Goal: Task Accomplishment & Management: Manage account settings

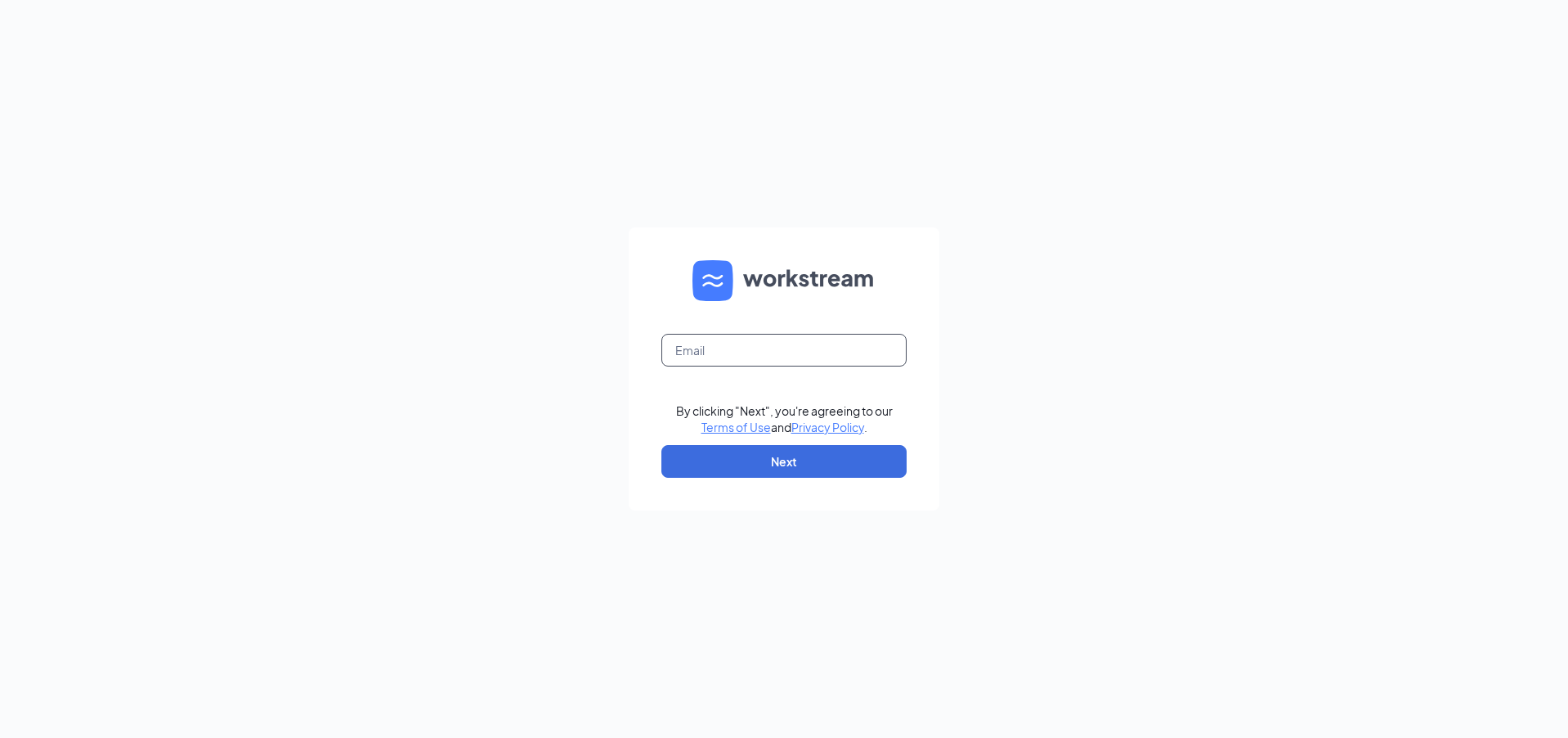
click at [799, 342] on input "text" at bounding box center [784, 350] width 246 height 33
type input "207425@famousforchicken.com"
click at [761, 470] on button "Next" at bounding box center [784, 461] width 246 height 33
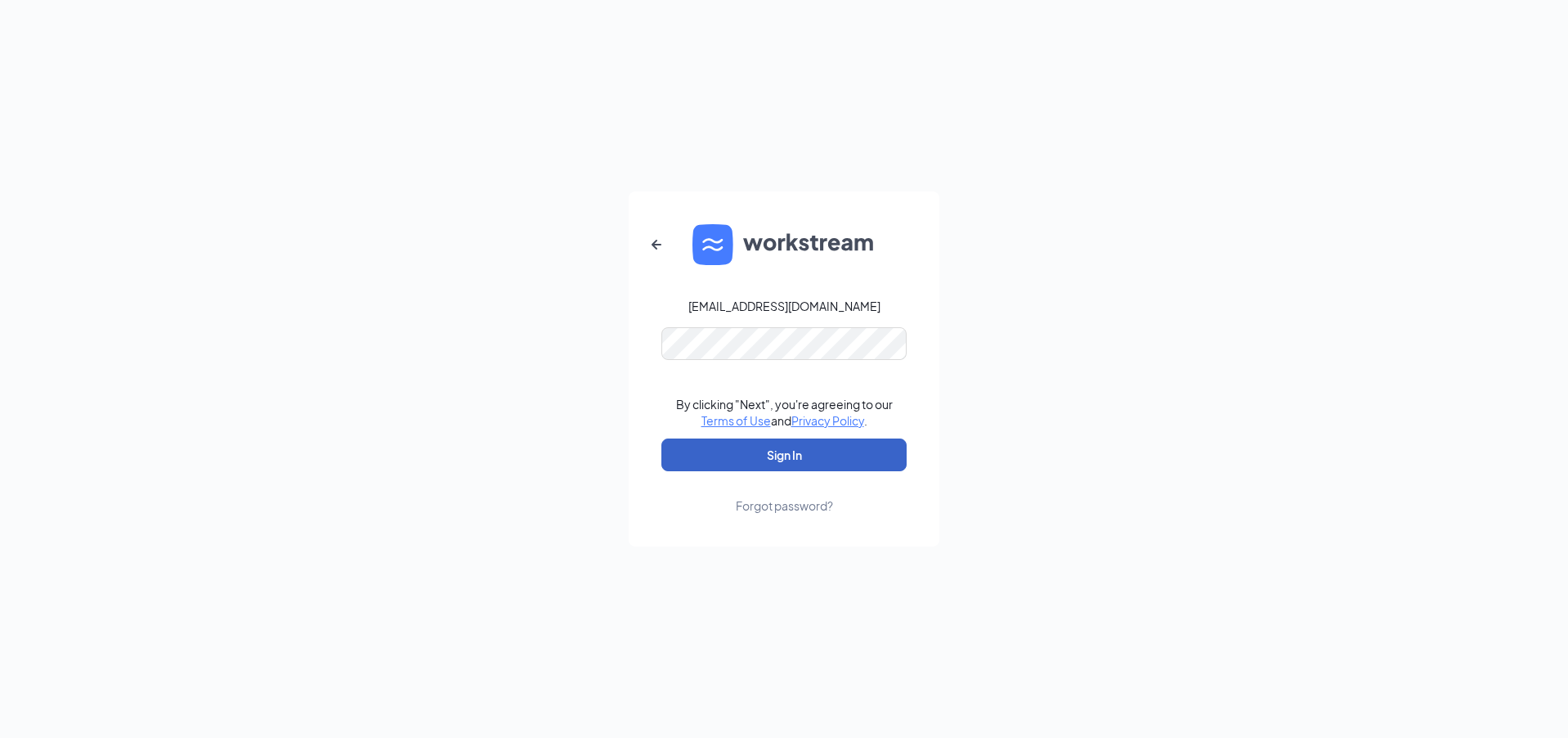
click at [784, 453] on button "Sign In" at bounding box center [784, 454] width 246 height 33
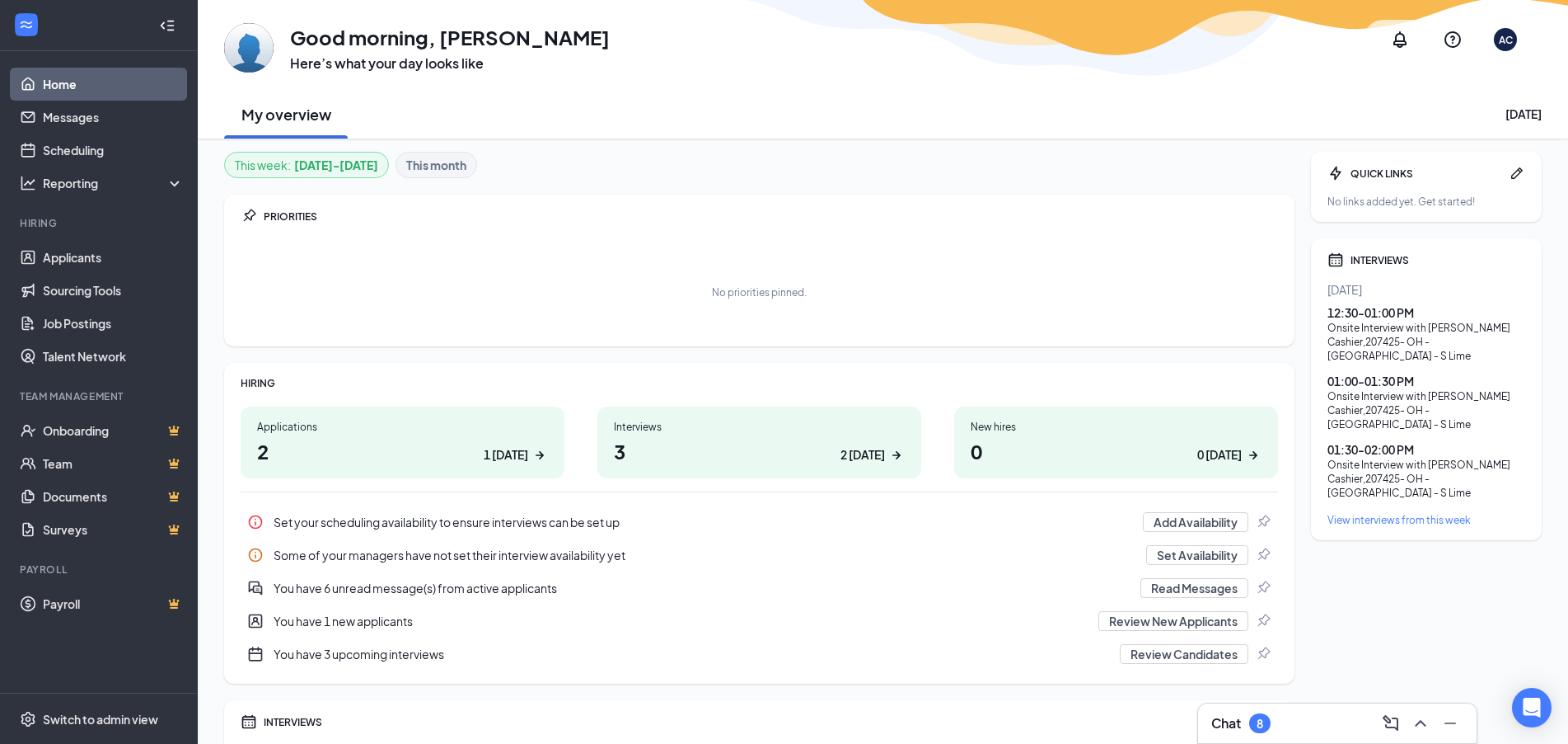
click at [778, 438] on h1 "3 2 today" at bounding box center [759, 451] width 291 height 28
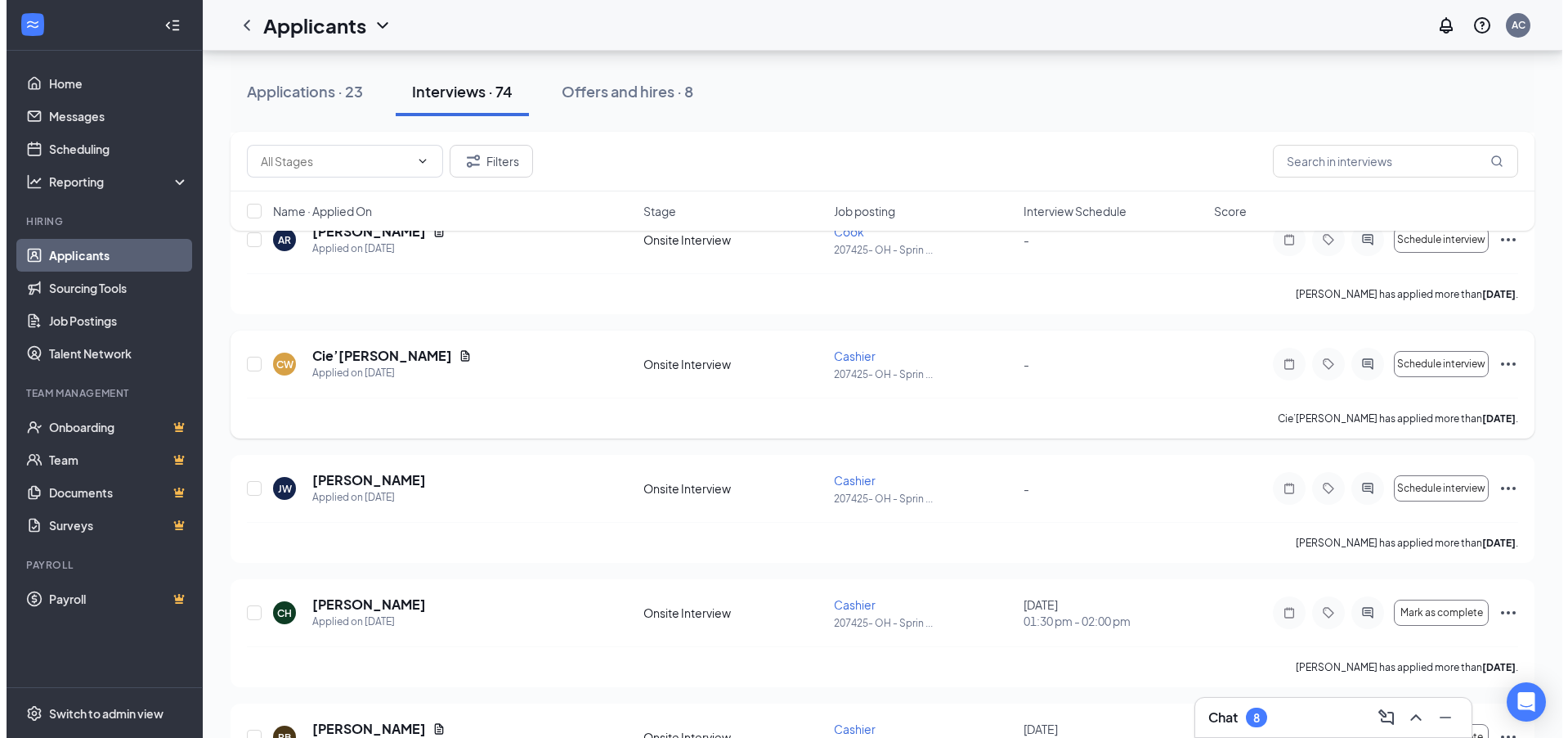
scroll to position [981, 0]
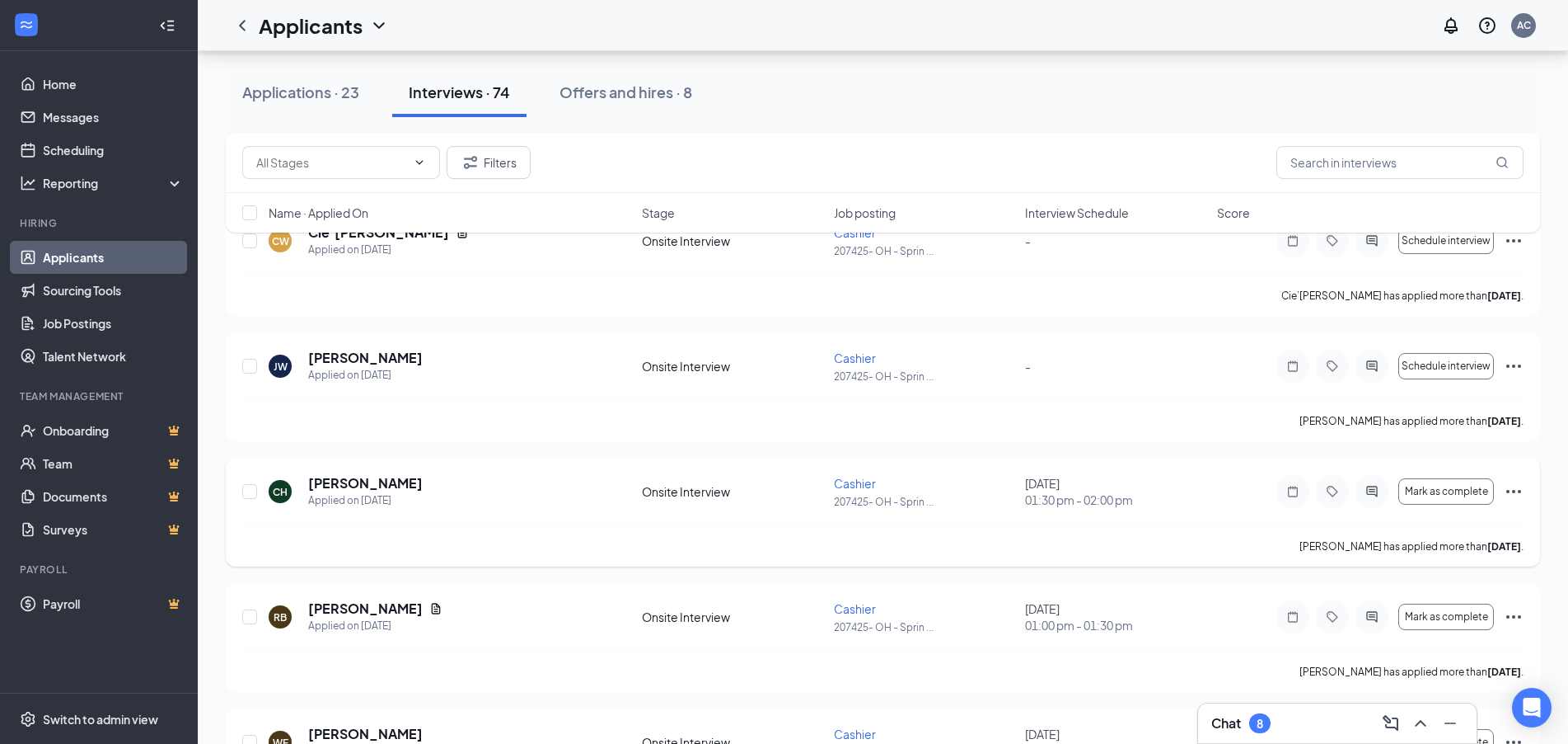
click at [1517, 492] on icon "Ellipses" at bounding box center [1513, 492] width 15 height 4
click at [499, 485] on div "CH carri howard Applied on Aug 22" at bounding box center [450, 492] width 363 height 35
click at [361, 483] on h5 "[PERSON_NAME]" at bounding box center [366, 484] width 115 height 18
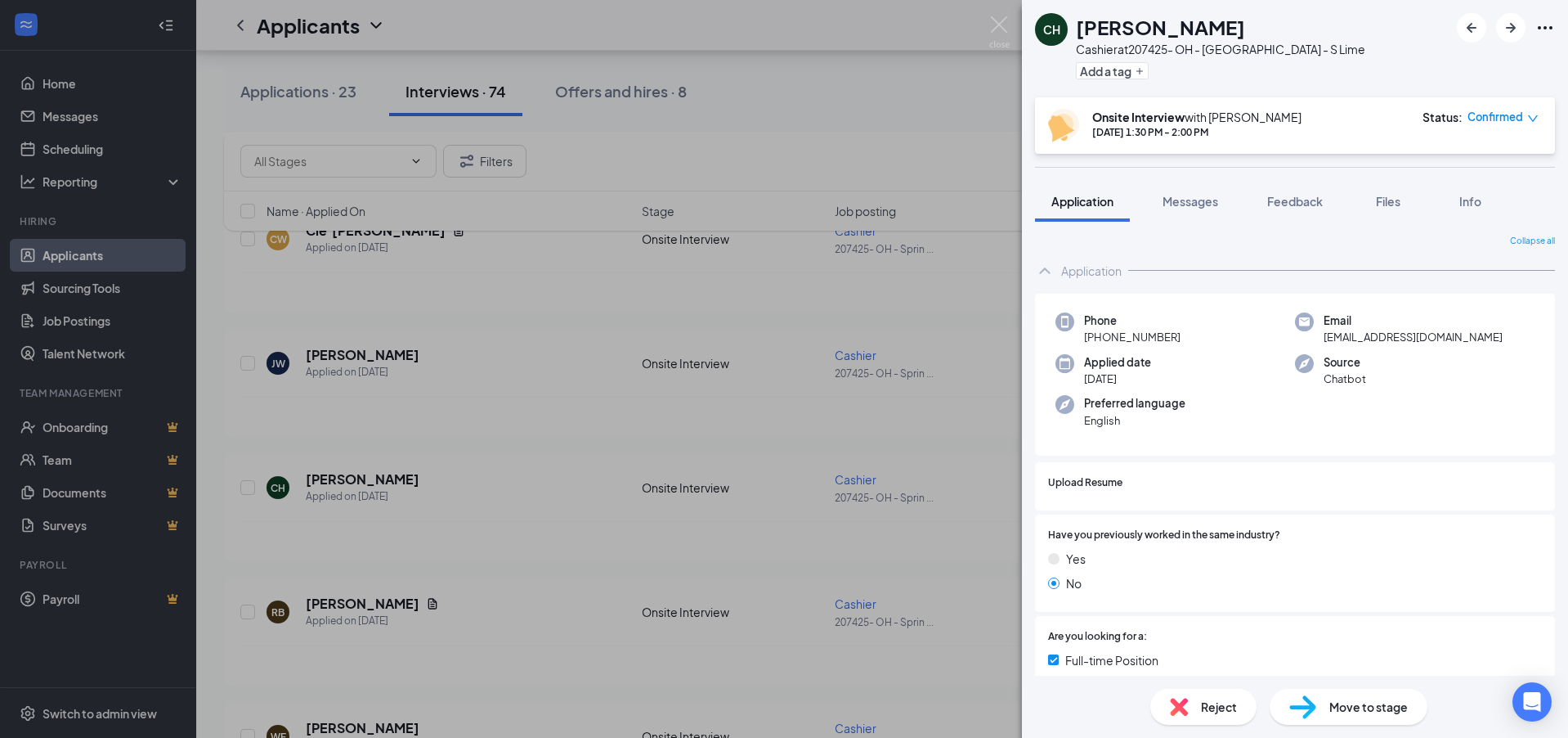
click at [1543, 23] on icon "Ellipses" at bounding box center [1545, 28] width 20 height 20
click at [1537, 30] on icon "Ellipses" at bounding box center [1545, 28] width 20 height 20
click at [1391, 57] on link "View full application" at bounding box center [1457, 65] width 177 height 16
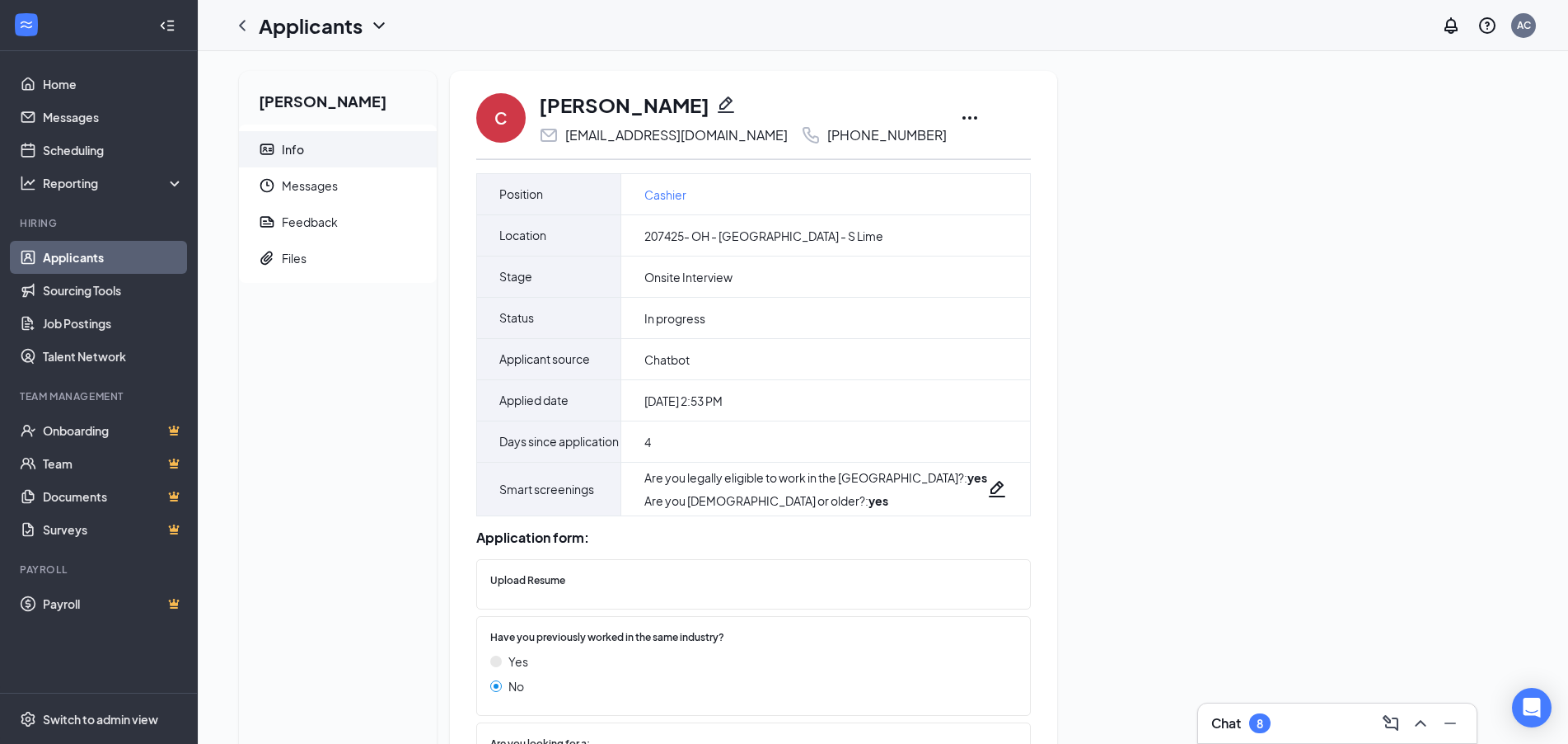
click at [960, 119] on icon "Ellipses" at bounding box center [970, 118] width 20 height 20
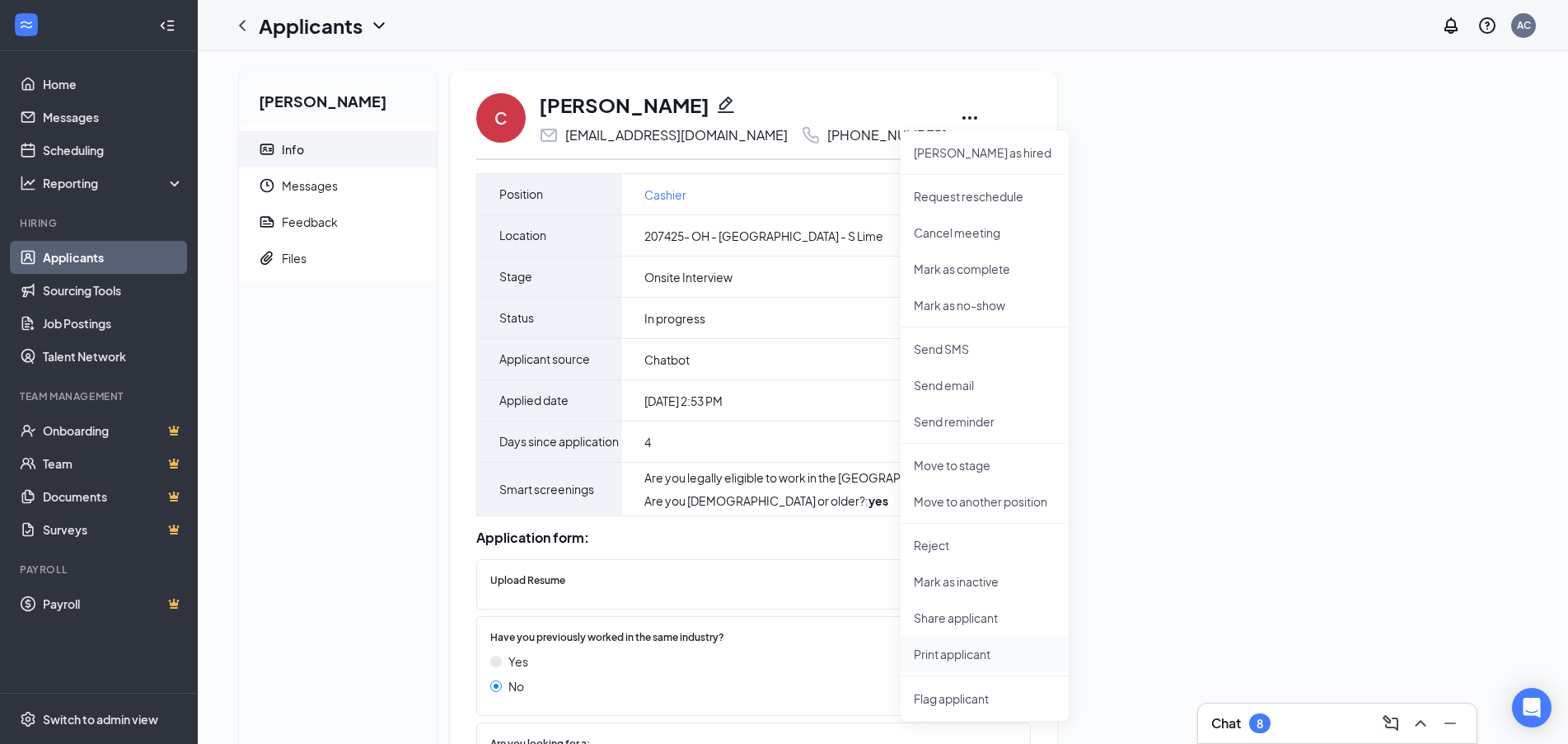
click at [969, 656] on p "Print applicant" at bounding box center [985, 654] width 142 height 16
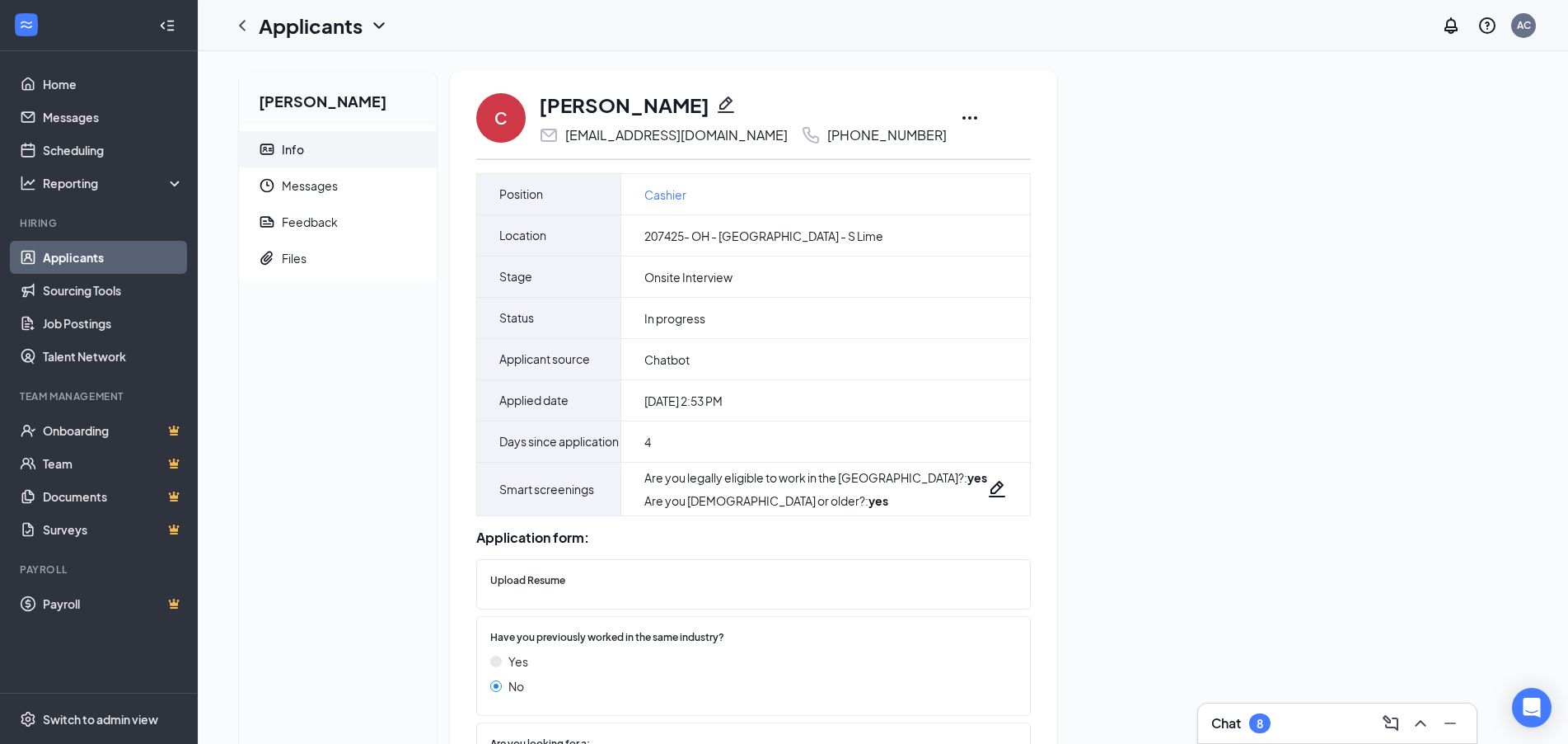
click at [74, 259] on link "Applicants" at bounding box center [113, 257] width 141 height 33
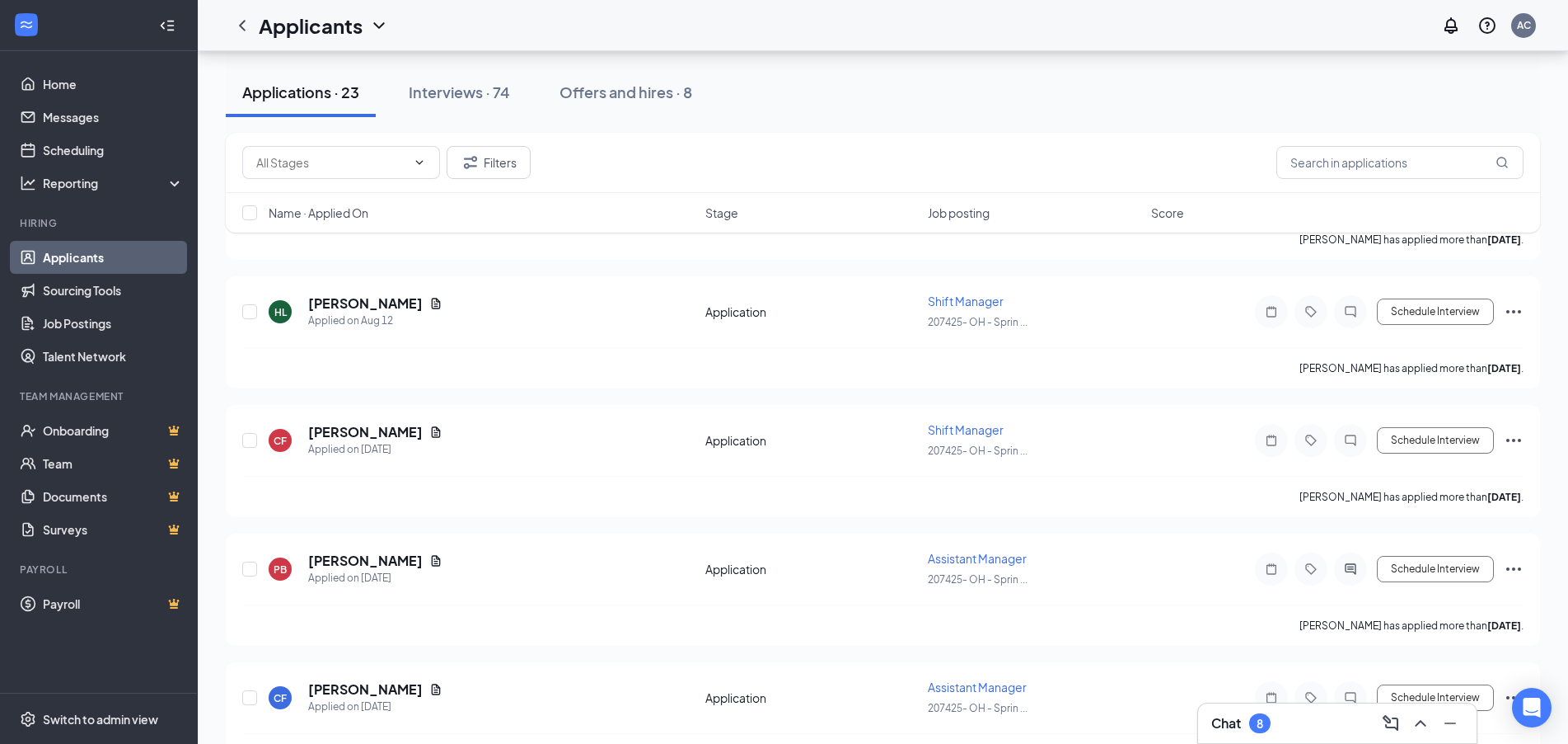
scroll to position [1388, 0]
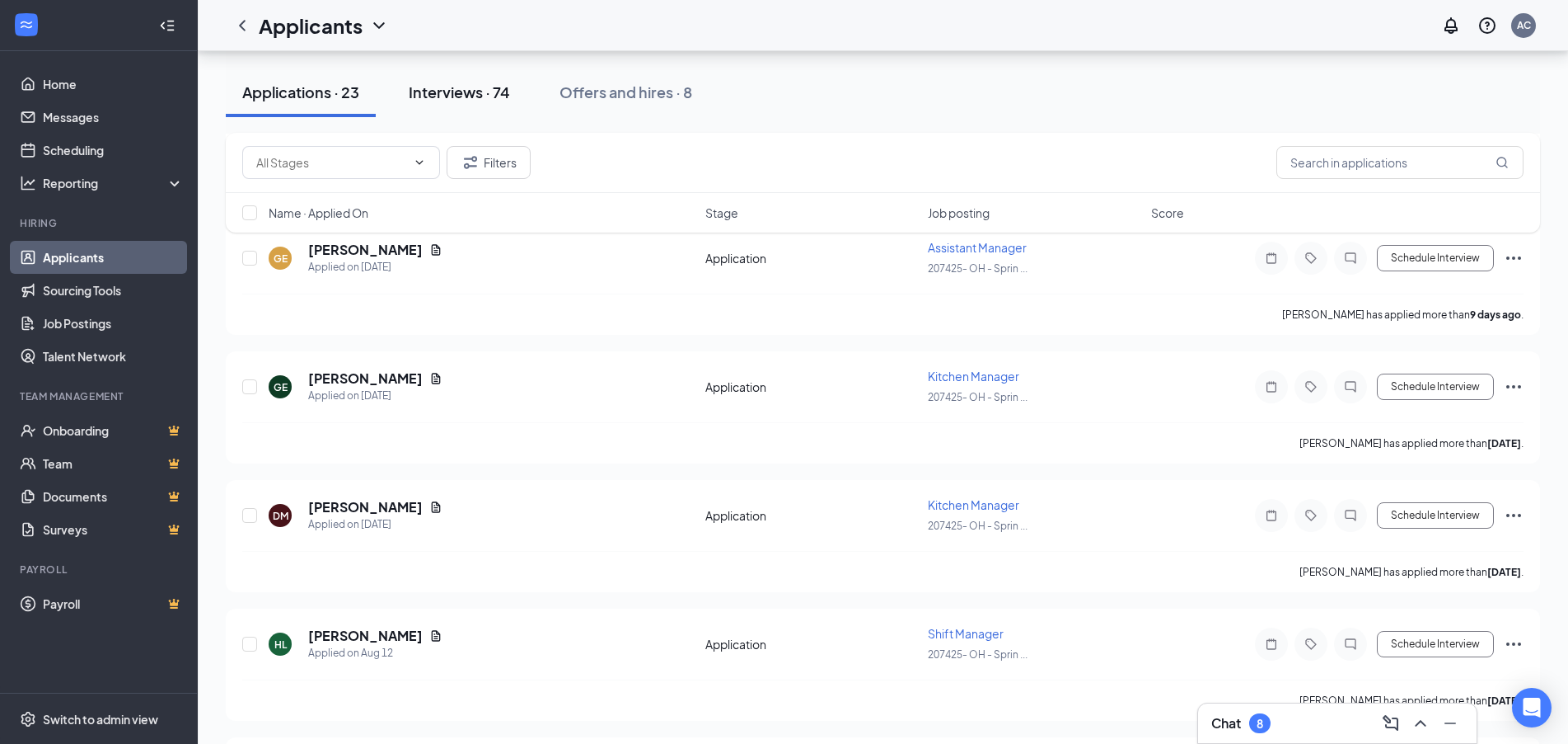
click at [474, 92] on div "Interviews · 74" at bounding box center [459, 92] width 101 height 21
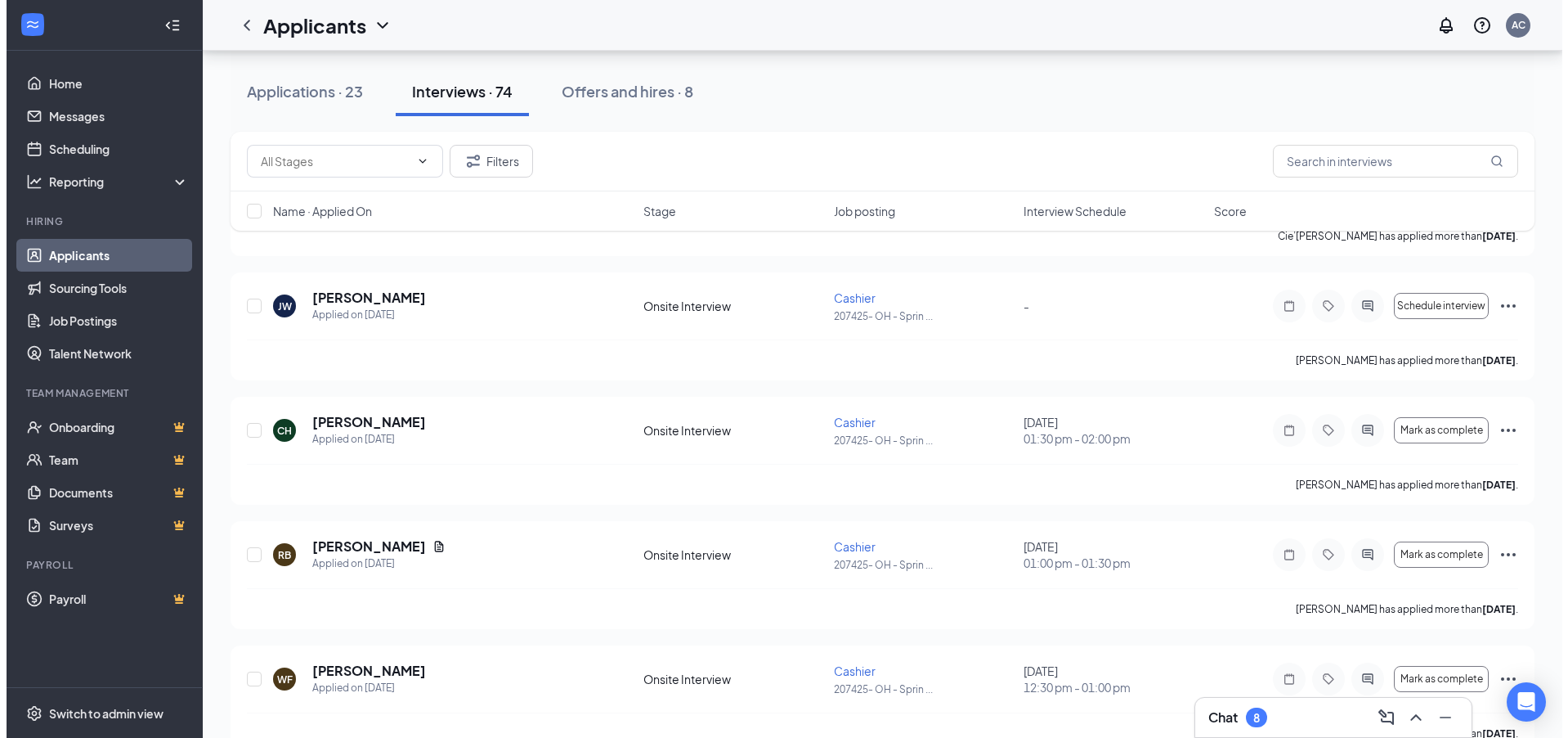
scroll to position [1152, 0]
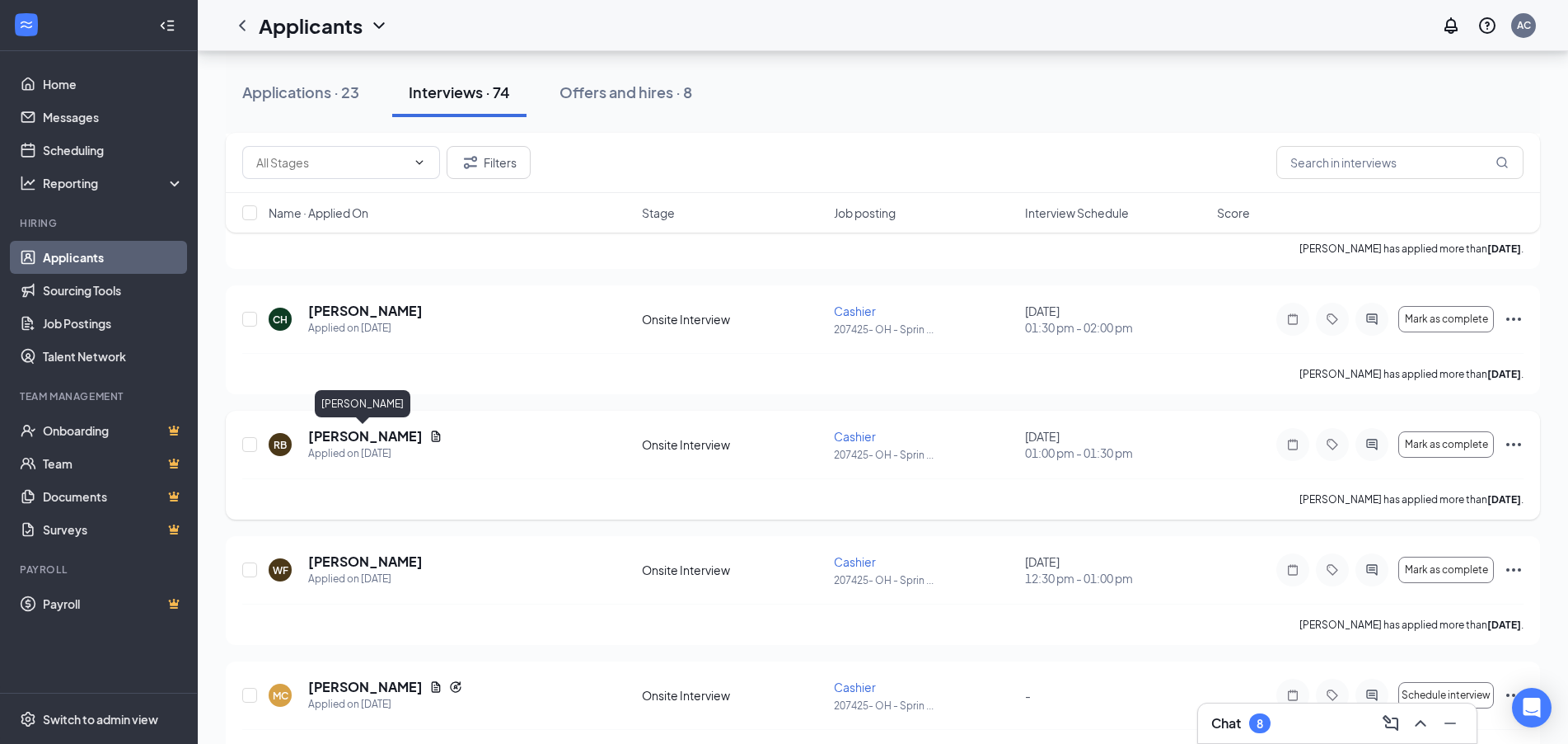
click at [367, 431] on h5 "[PERSON_NAME]" at bounding box center [366, 436] width 115 height 18
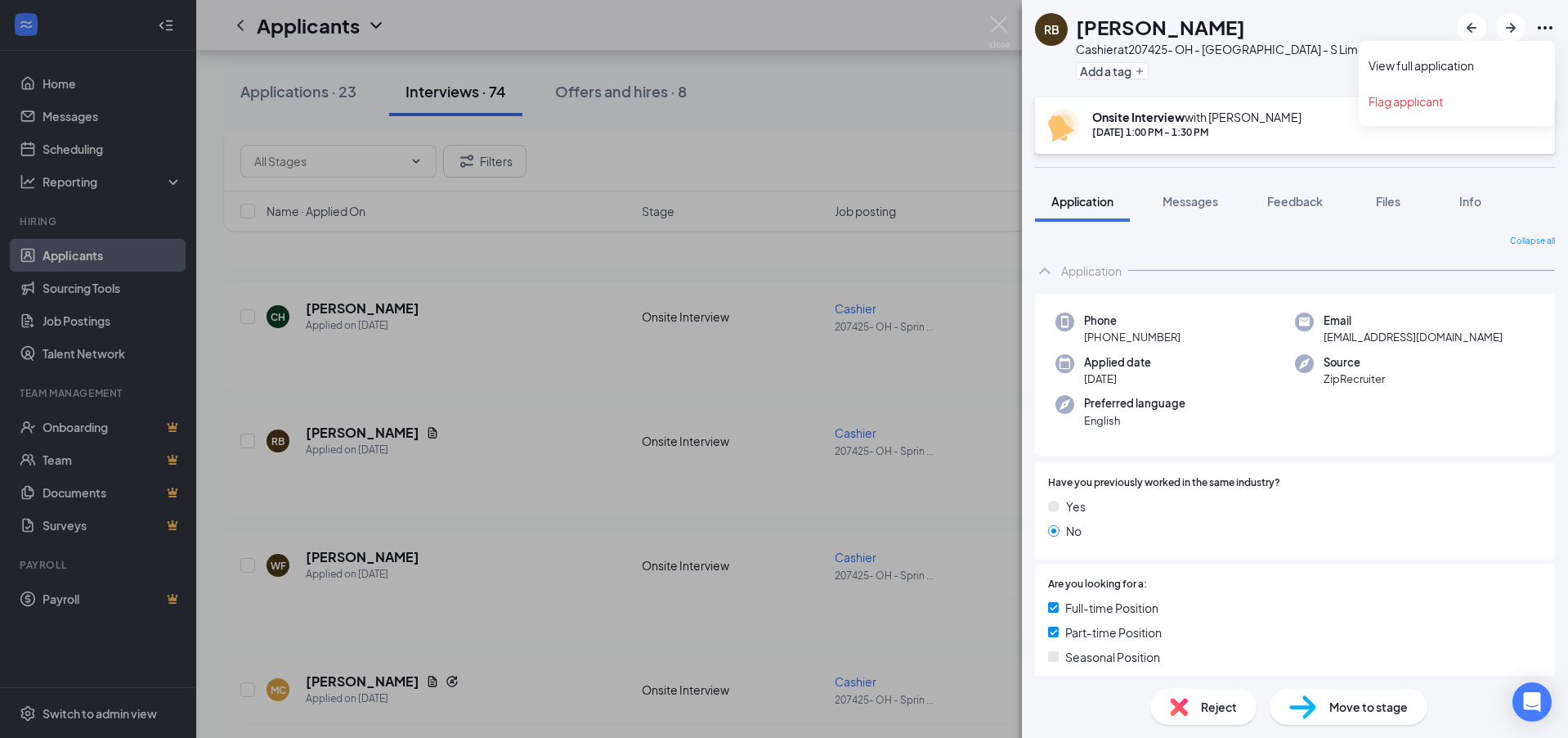
click at [1537, 32] on icon "Ellipses" at bounding box center [1545, 28] width 20 height 20
click at [1456, 72] on link "View full application" at bounding box center [1457, 65] width 177 height 16
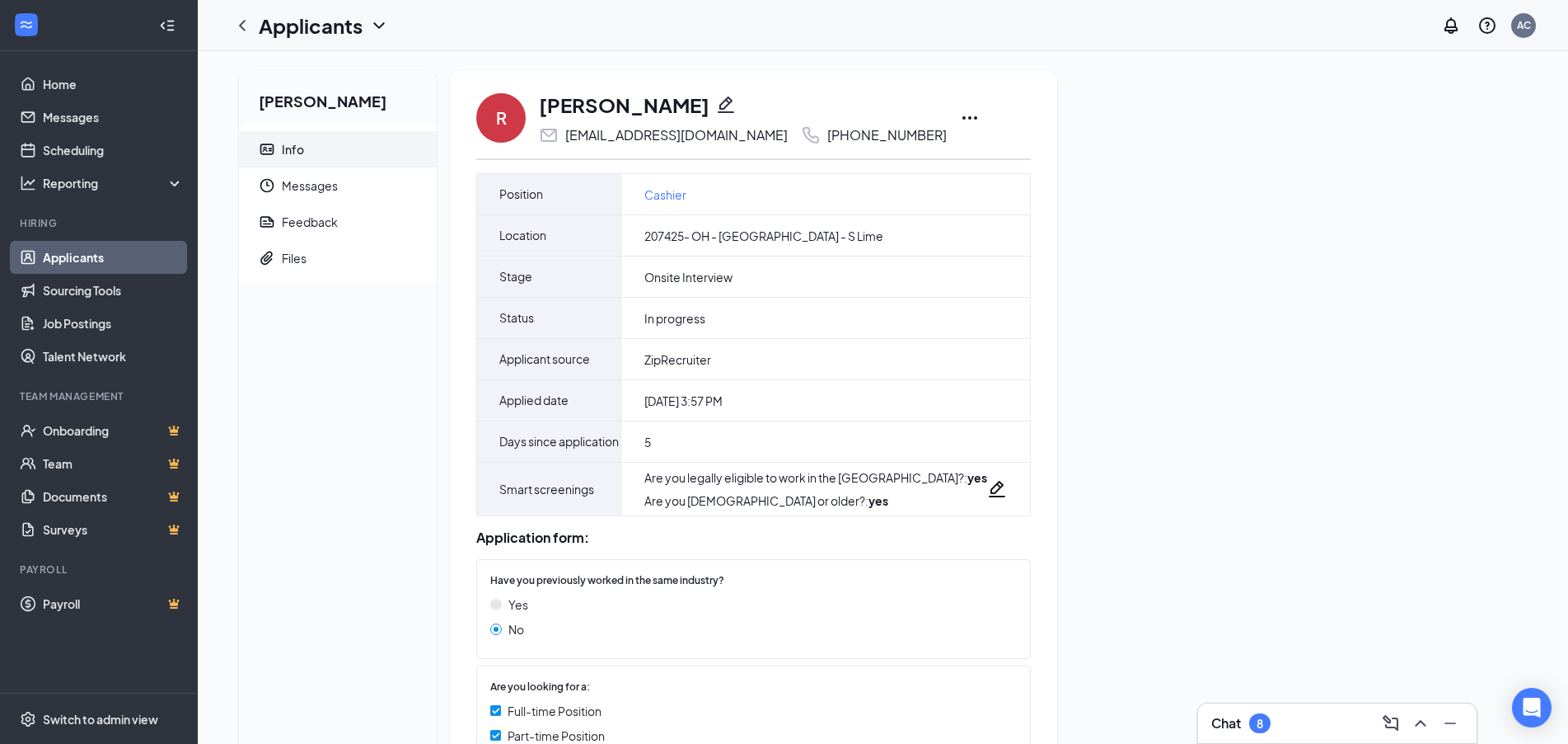
click at [960, 110] on icon "Ellipses" at bounding box center [970, 118] width 20 height 20
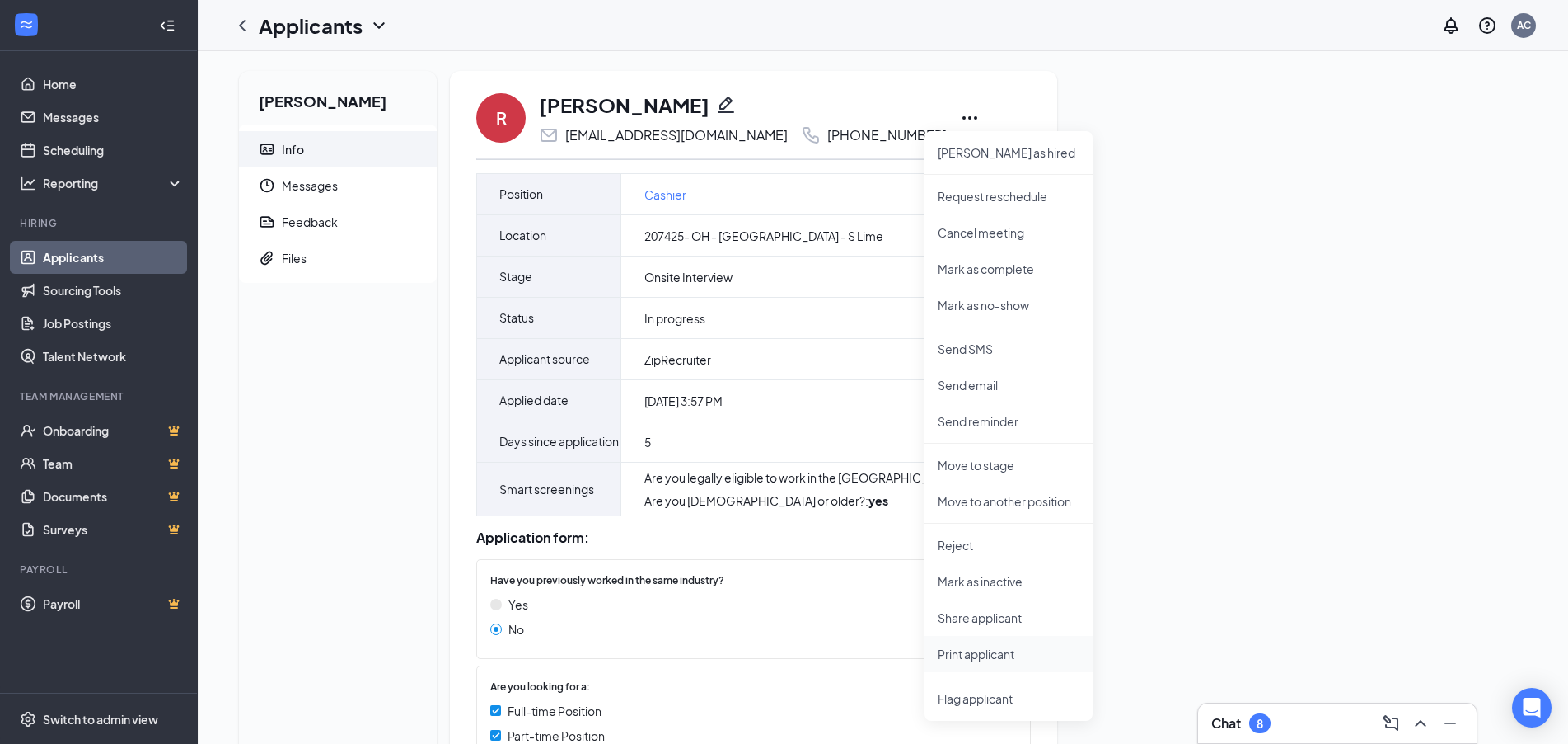
click at [992, 660] on p "Print applicant" at bounding box center [1008, 654] width 142 height 16
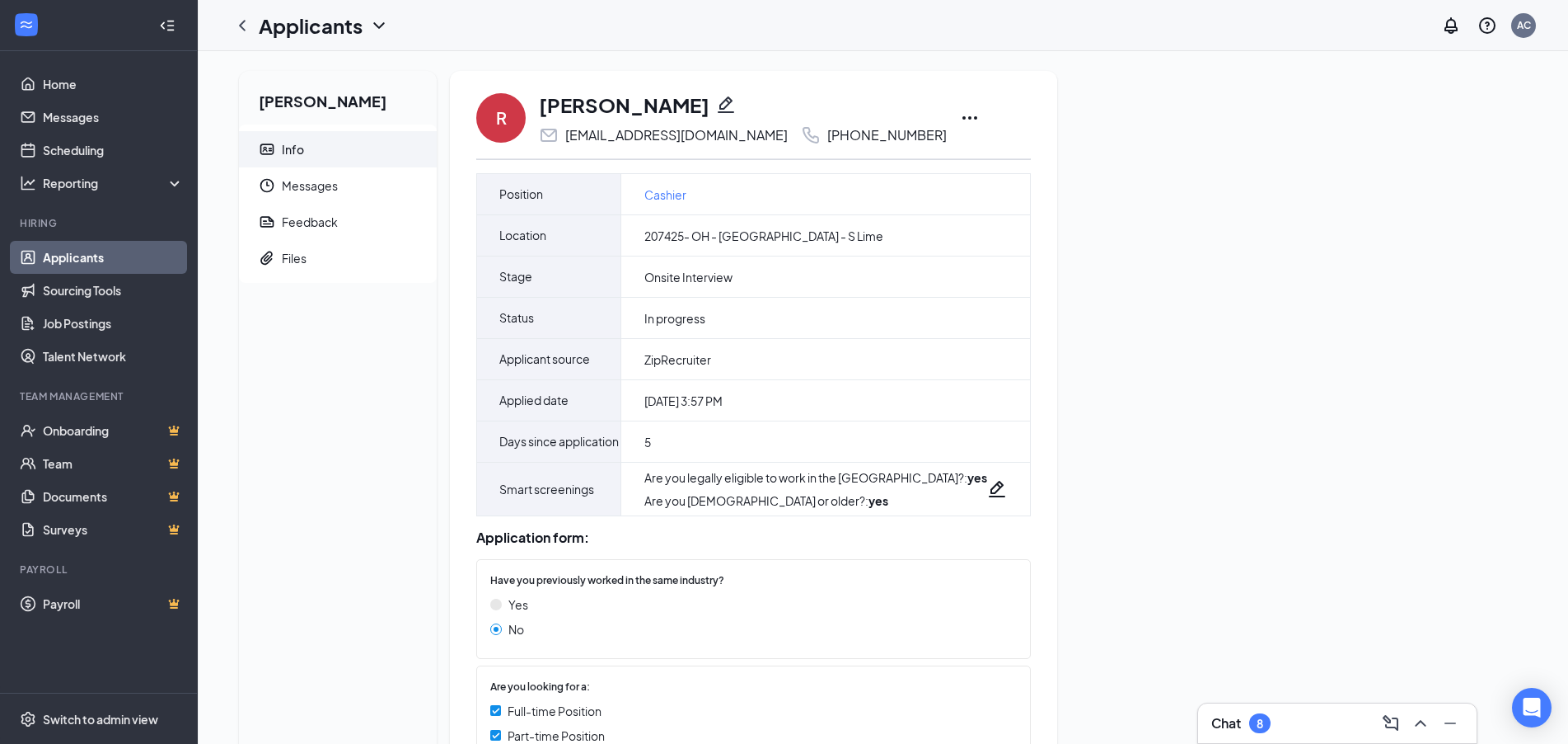
click at [78, 259] on link "Applicants" at bounding box center [113, 257] width 141 height 33
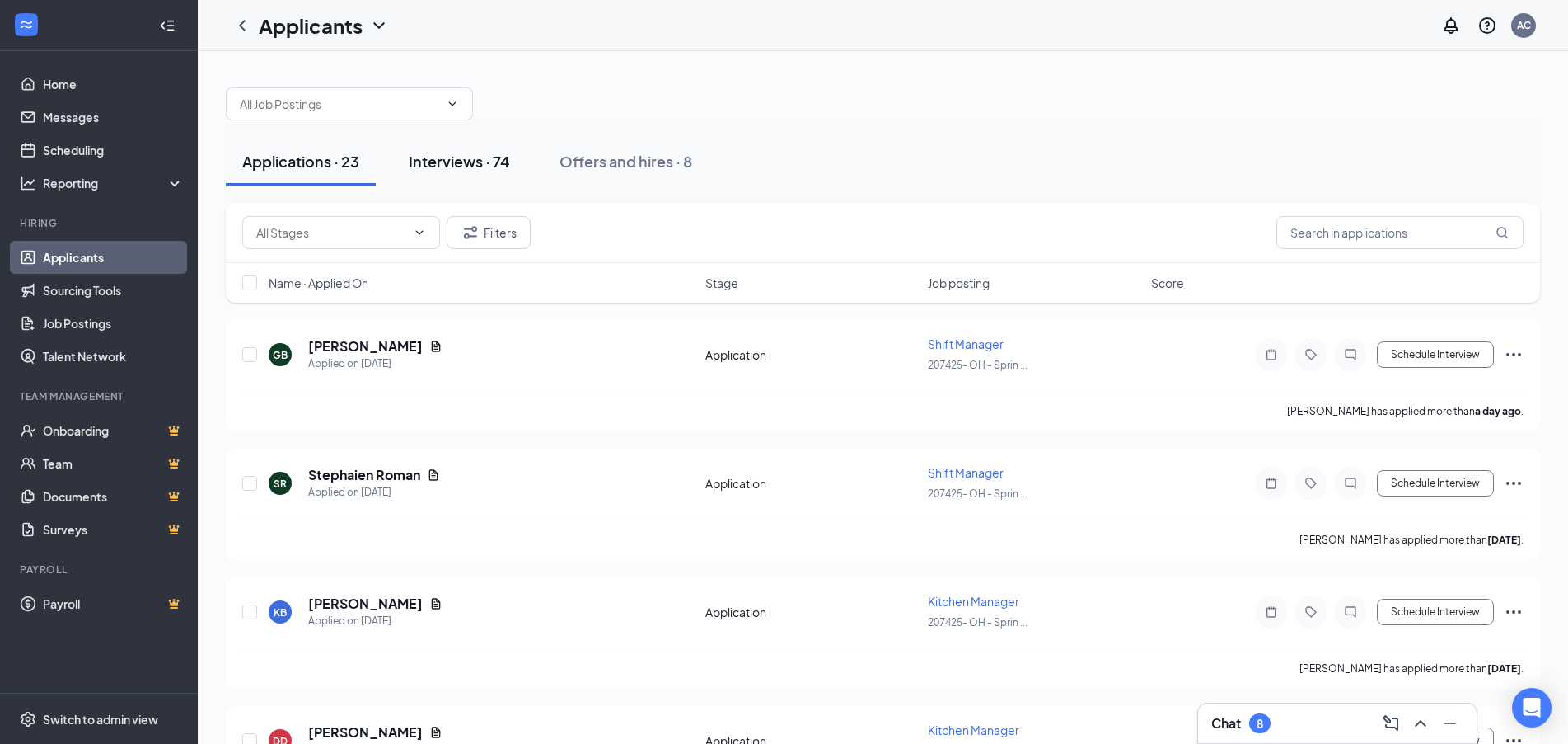
click at [491, 167] on div "Interviews · 74" at bounding box center [459, 161] width 101 height 21
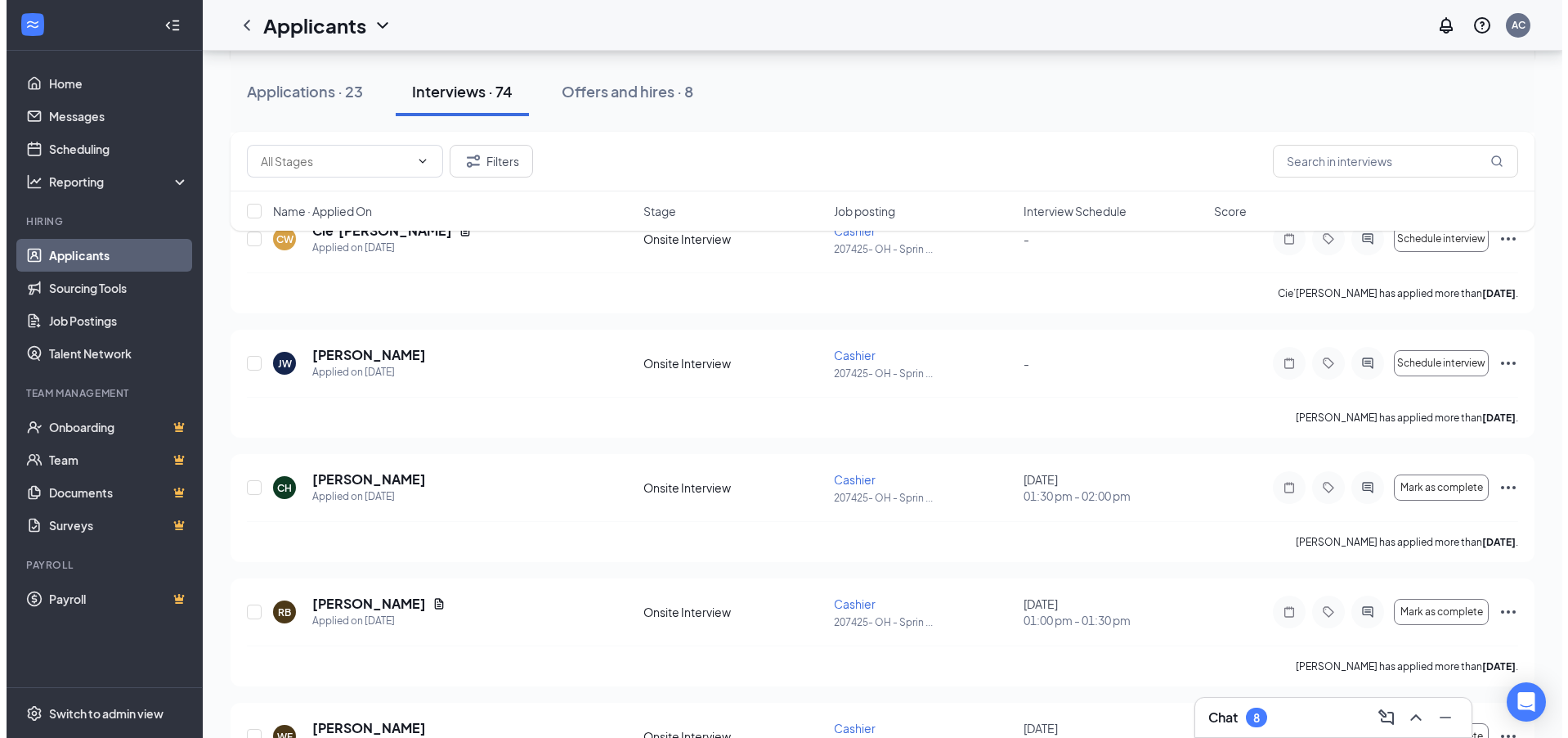
scroll to position [1144, 0]
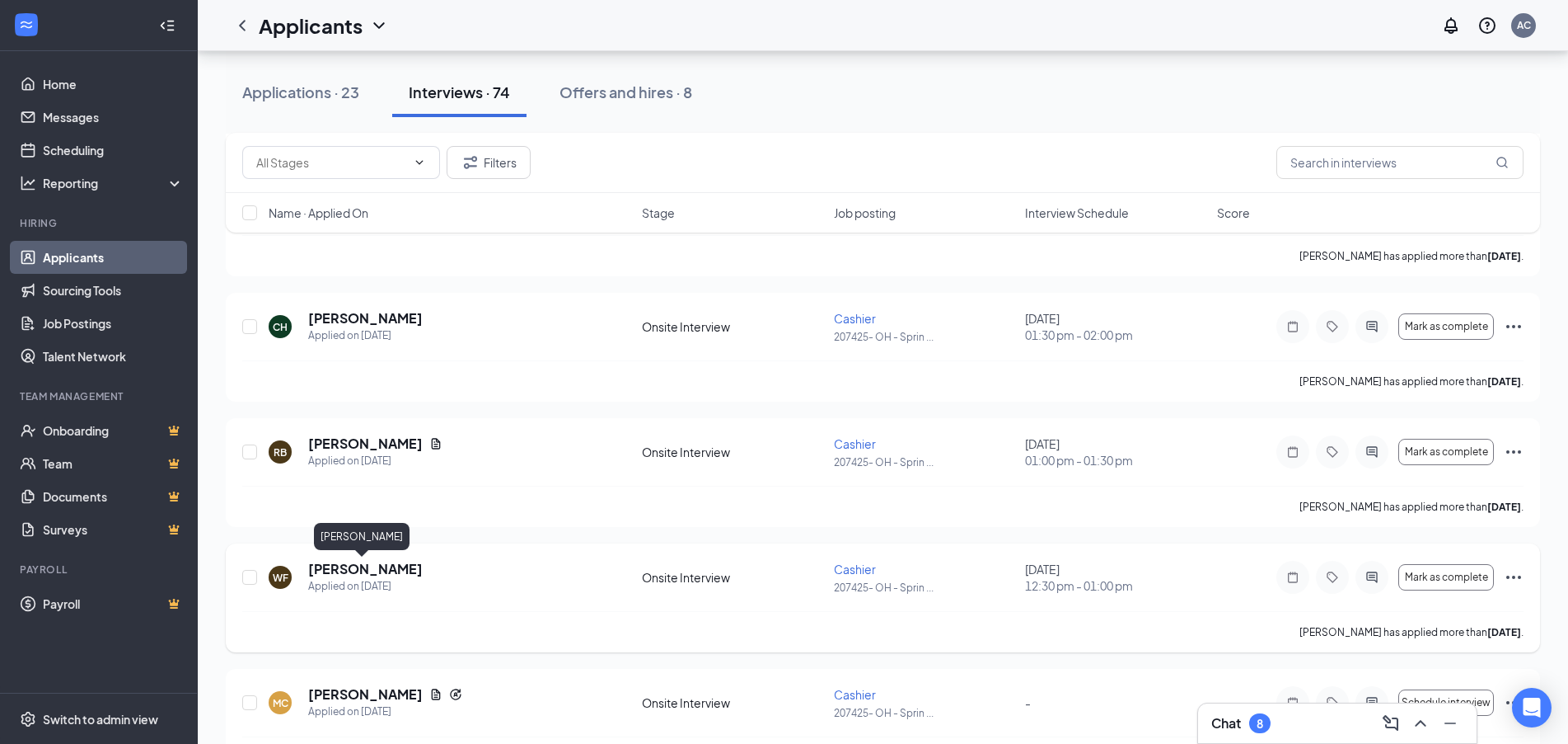
click at [331, 566] on h5 "[PERSON_NAME]" at bounding box center [366, 569] width 115 height 18
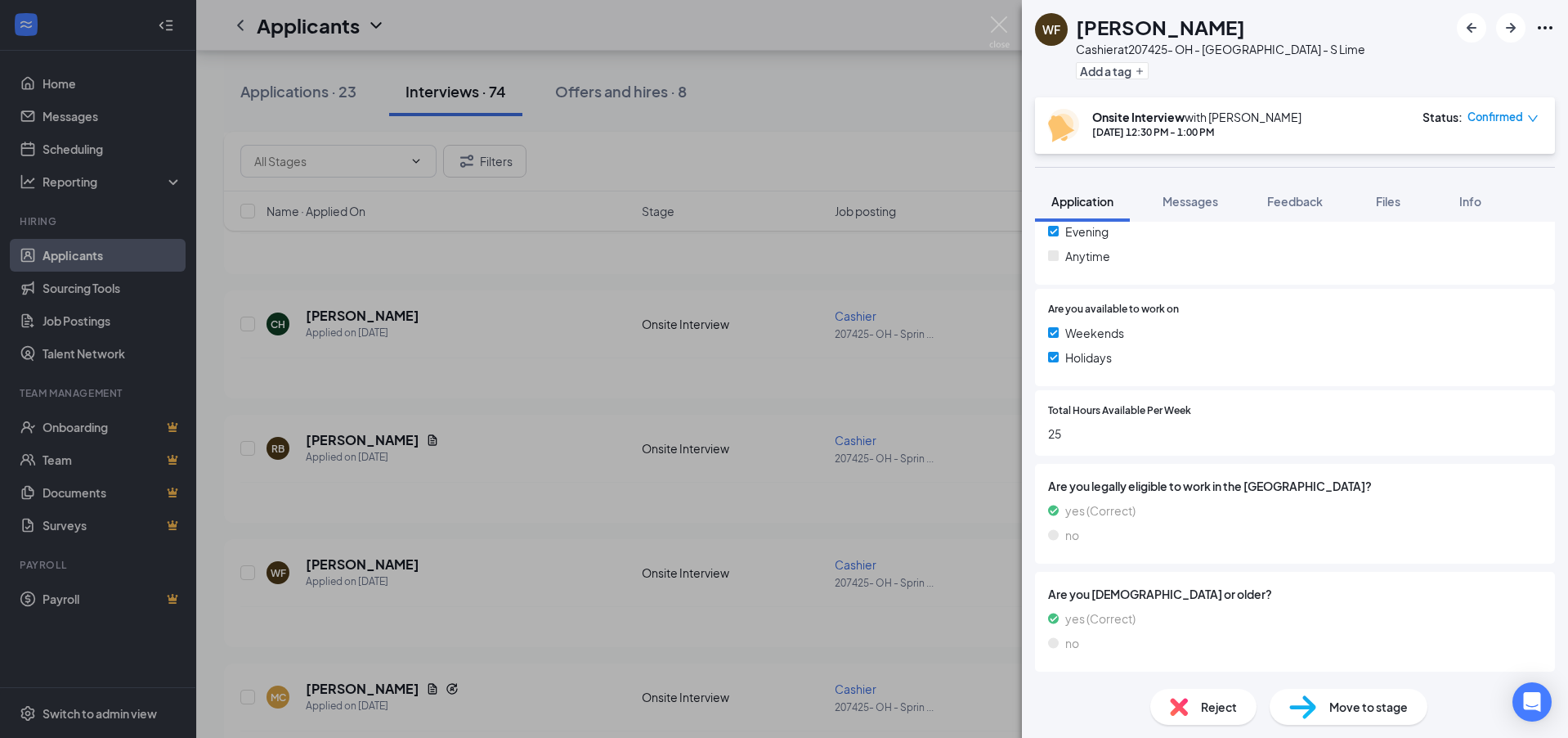
scroll to position [515, 0]
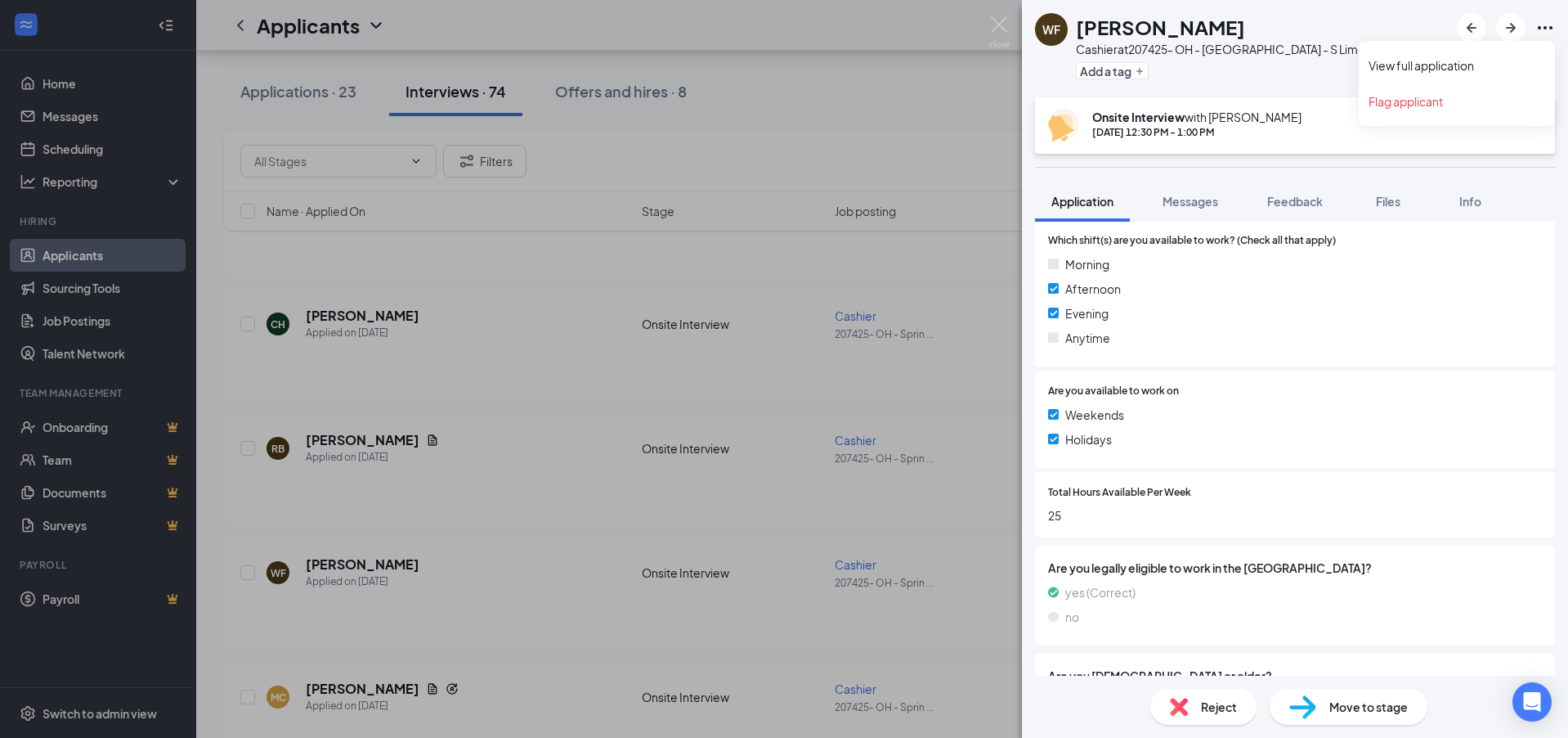
click at [1546, 32] on icon "Ellipses" at bounding box center [1545, 28] width 20 height 20
click at [1466, 62] on link "View full application" at bounding box center [1457, 65] width 177 height 16
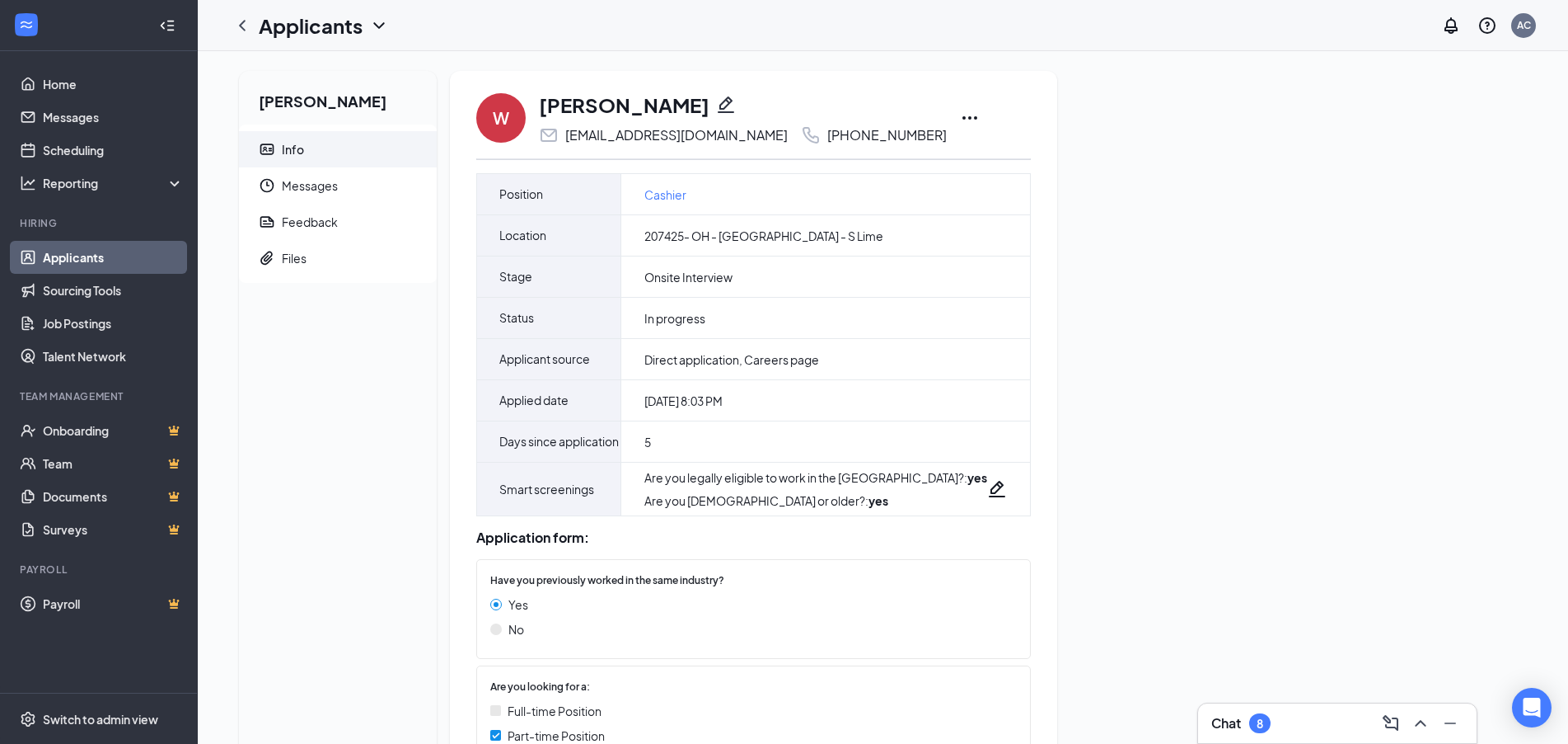
click at [960, 114] on icon "Ellipses" at bounding box center [970, 118] width 20 height 20
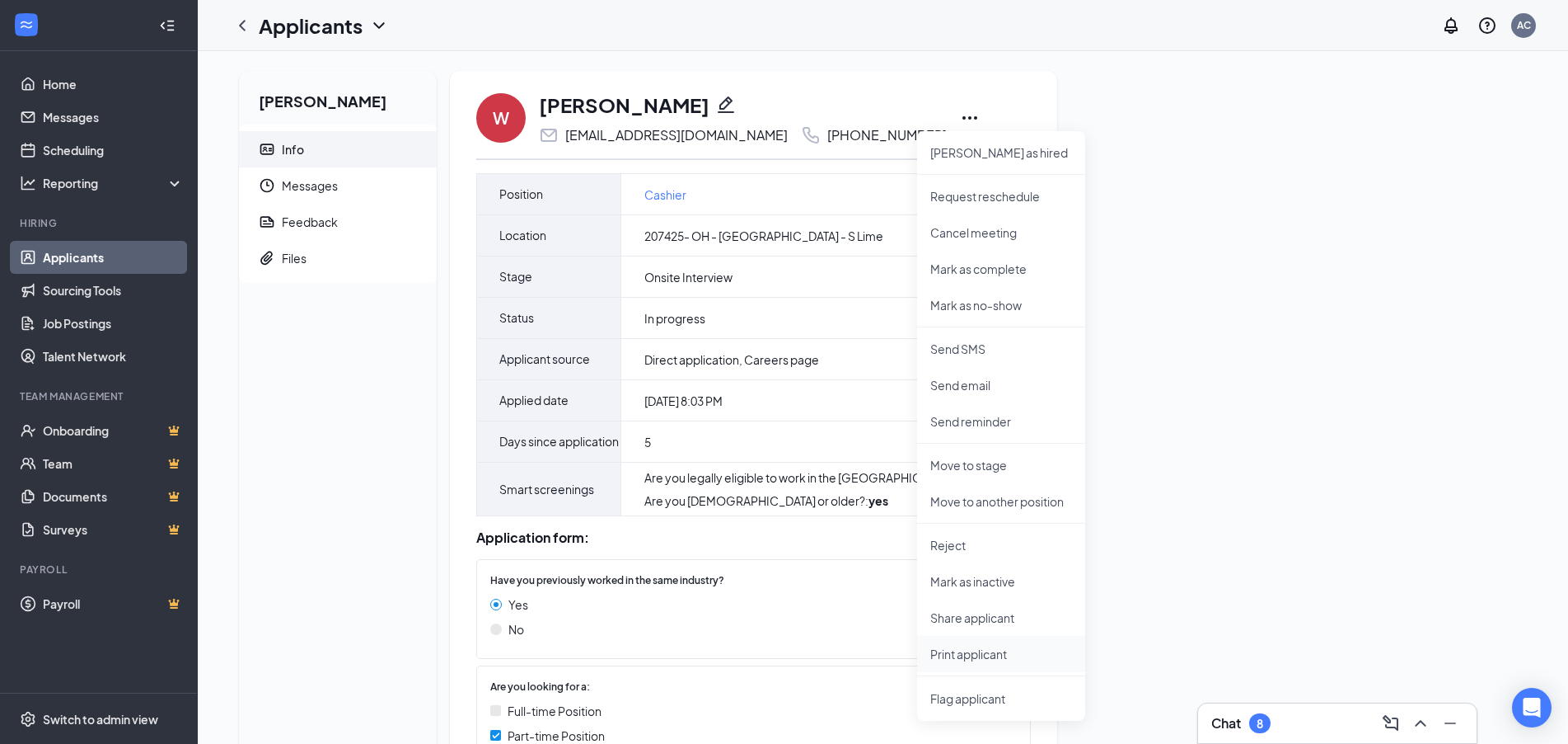
click at [999, 657] on p "Print applicant" at bounding box center [1001, 654] width 142 height 16
